Goal: Task Accomplishment & Management: Use online tool/utility

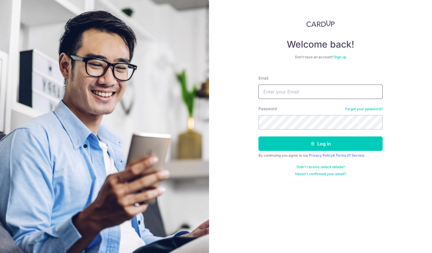
click at [305, 89] on input "Email" at bounding box center [321, 92] width 124 height 14
type input "[EMAIL_ADDRESS][DOMAIN_NAME]"
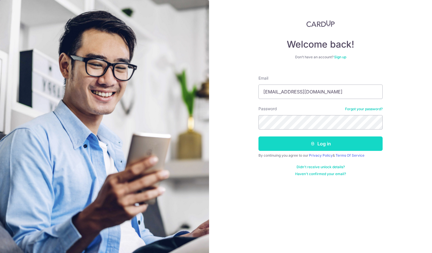
click at [323, 144] on button "Log in" at bounding box center [321, 144] width 124 height 14
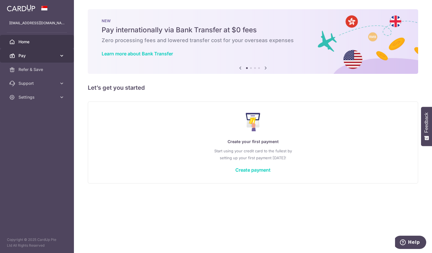
click at [62, 57] on icon at bounding box center [62, 56] width 6 height 6
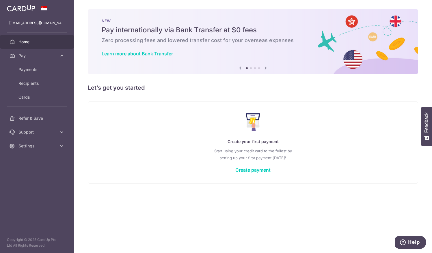
click at [142, 177] on div "Create your first payment Start using your credit card to the fullest by settin…" at bounding box center [253, 143] width 331 height 82
click at [145, 239] on div "× Pause Schedule Pause all future payments in this series Pause just this one p…" at bounding box center [253, 126] width 358 height 253
